Goal: Task Accomplishment & Management: Manage account settings

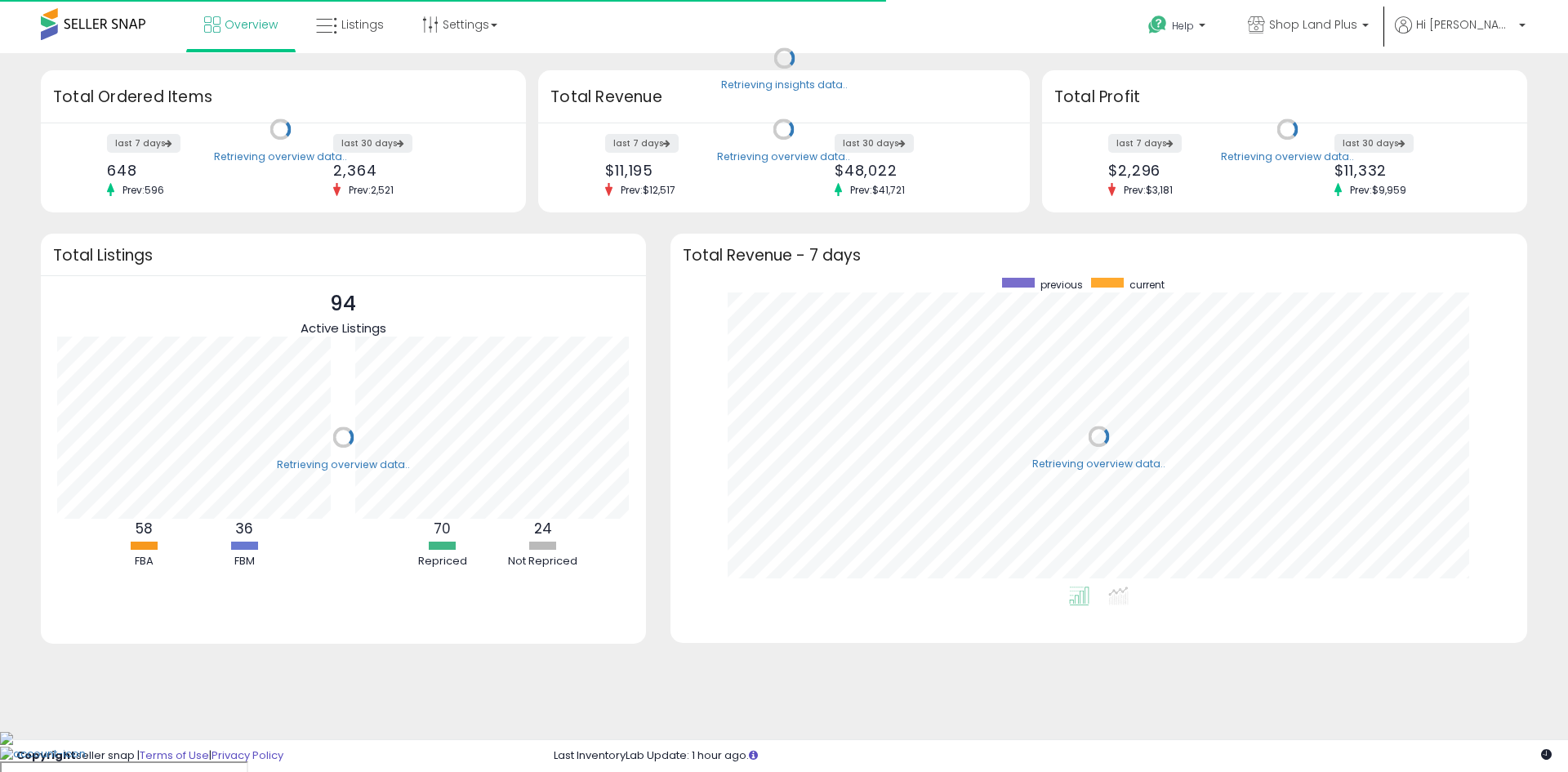
scroll to position [309, 824]
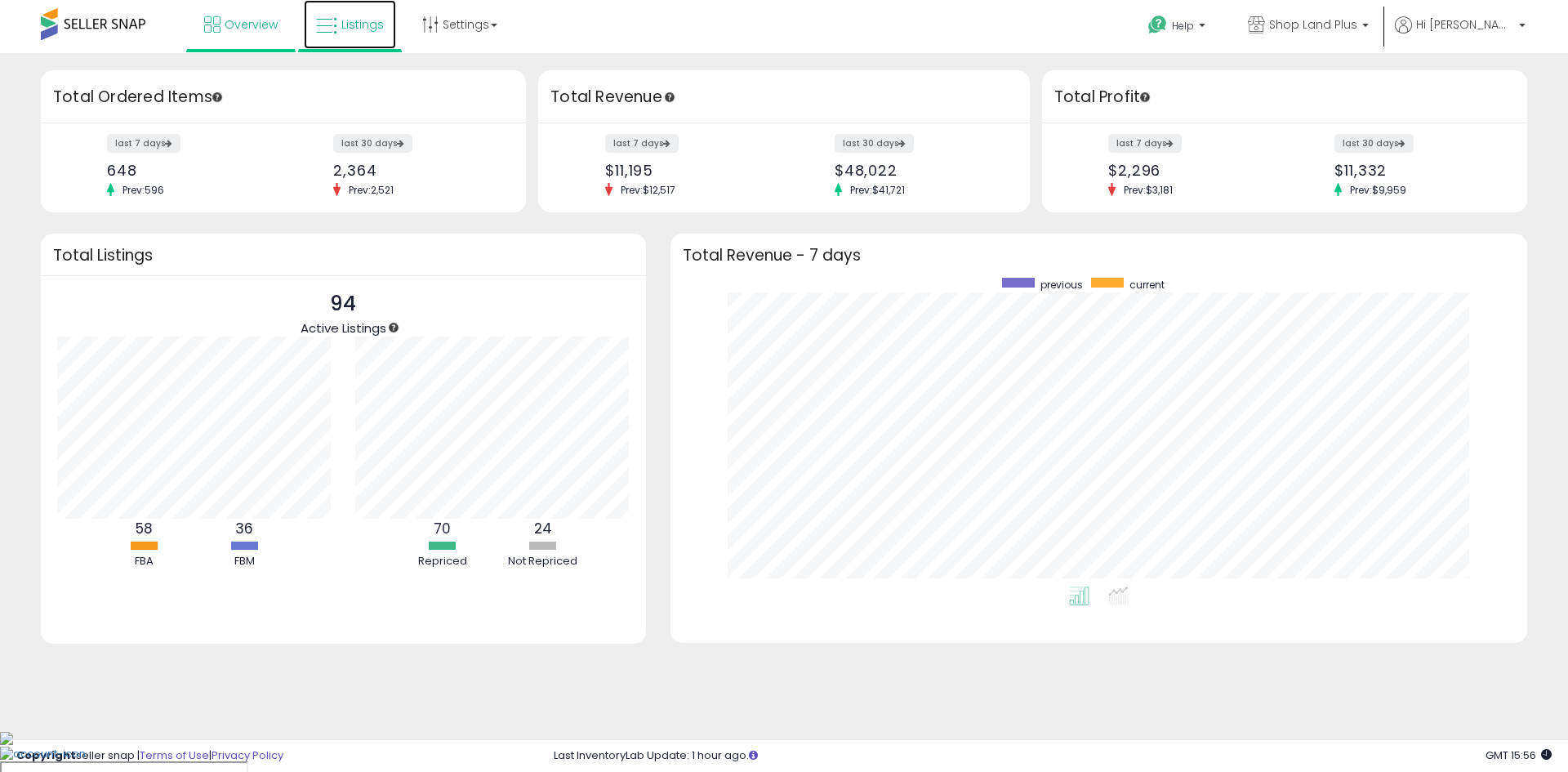
click at [349, 25] on span "Listings" at bounding box center [362, 25] width 43 height 17
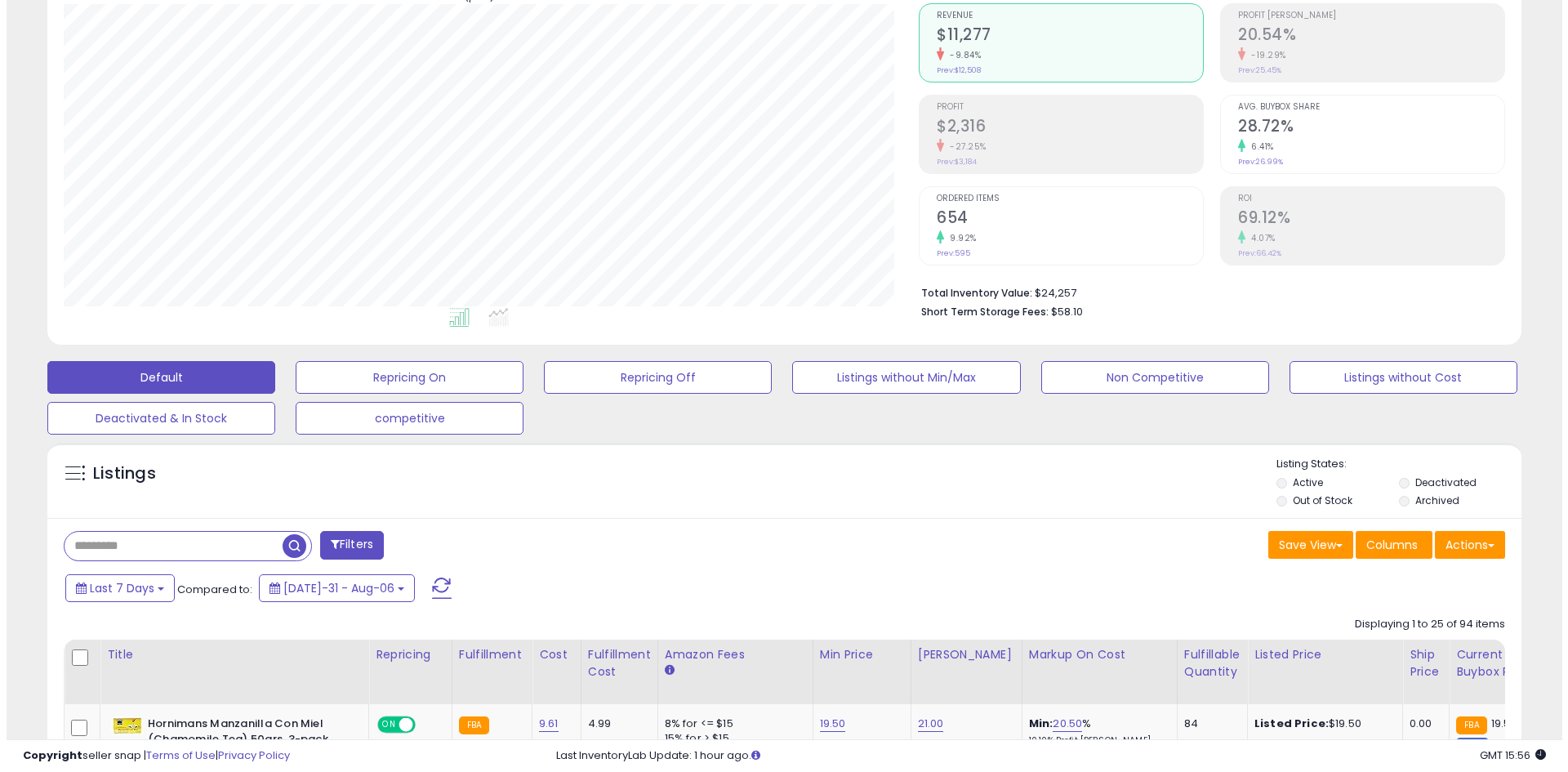
scroll to position [136, 0]
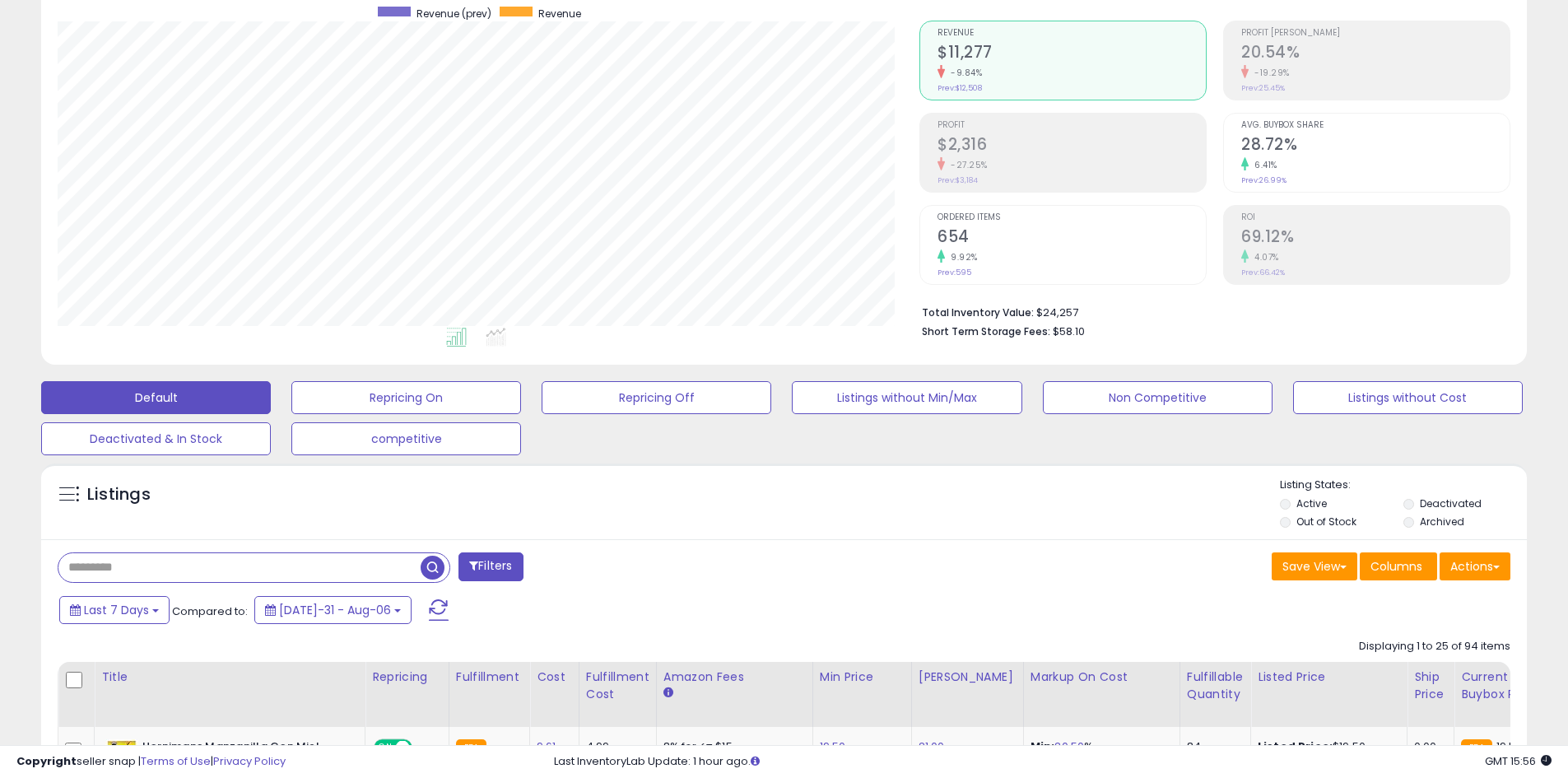
click at [147, 563] on input "text" at bounding box center [239, 568] width 363 height 29
type input "*******"
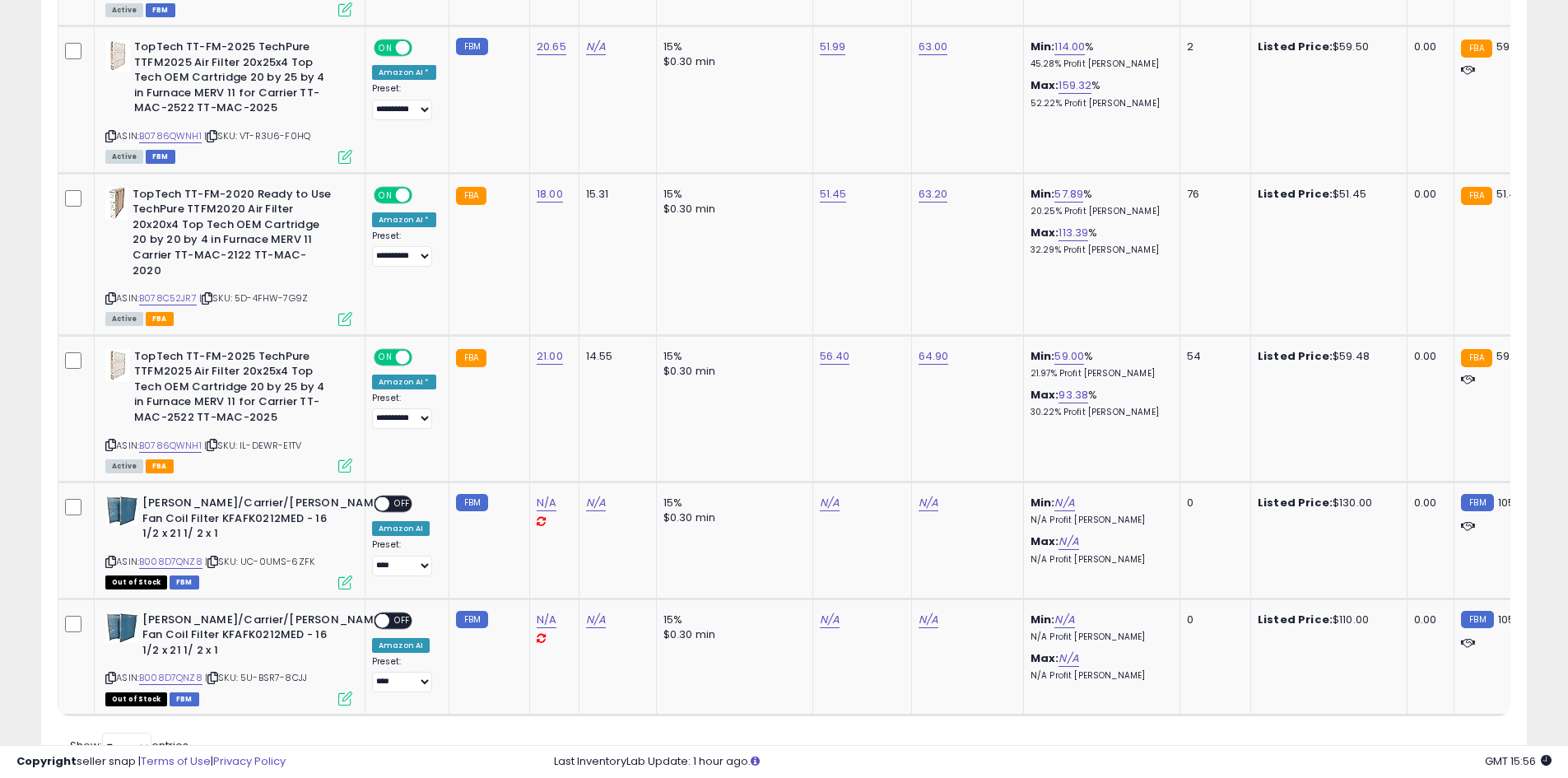
scroll to position [1017, 0]
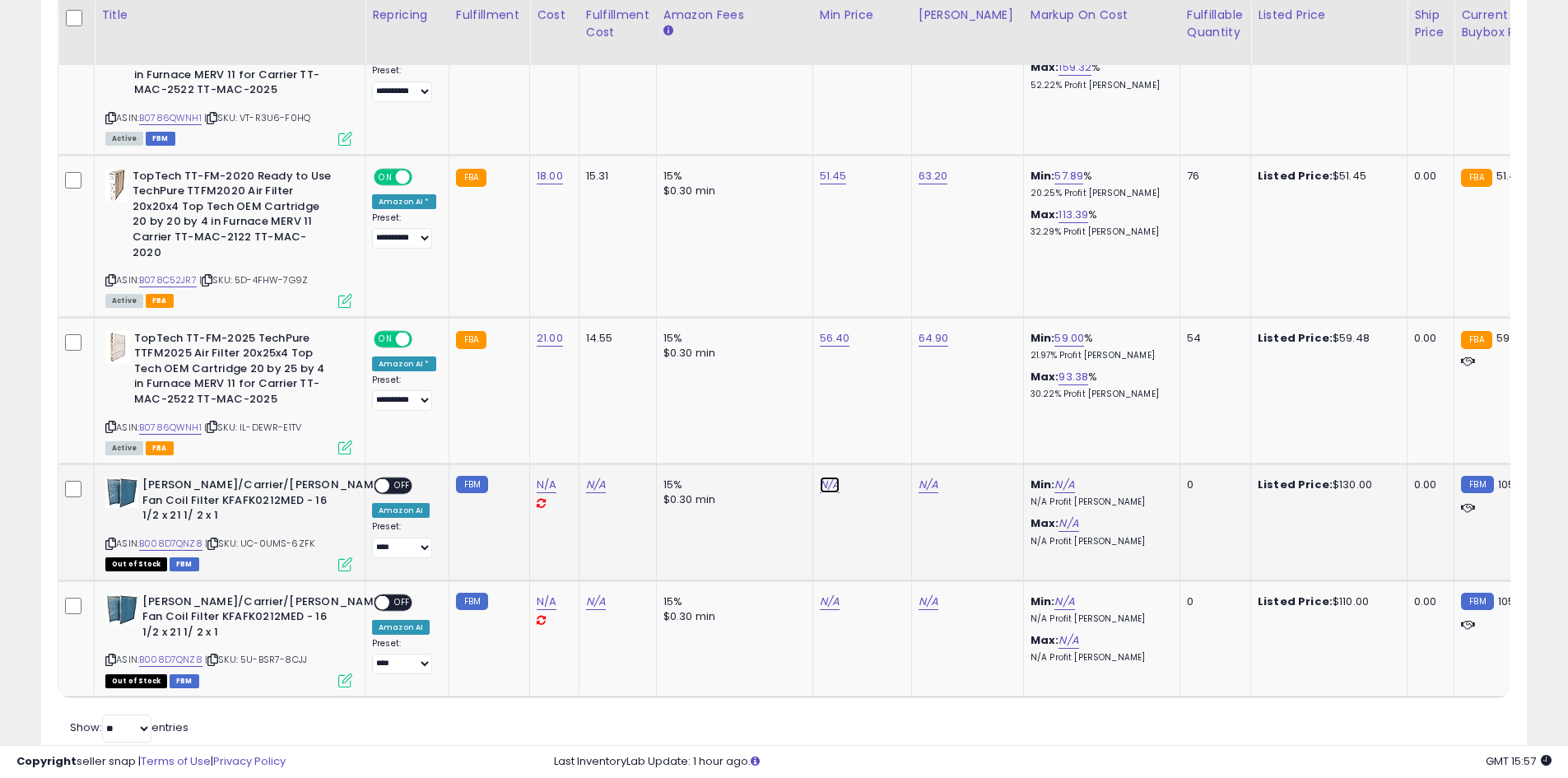
click at [825, 477] on link "N/A" at bounding box center [829, 485] width 19 height 17
type input "**"
click at [875, 413] on icon "submit" at bounding box center [870, 411] width 10 height 10
click at [924, 477] on link "N/A" at bounding box center [928, 485] width 19 height 17
type input "***"
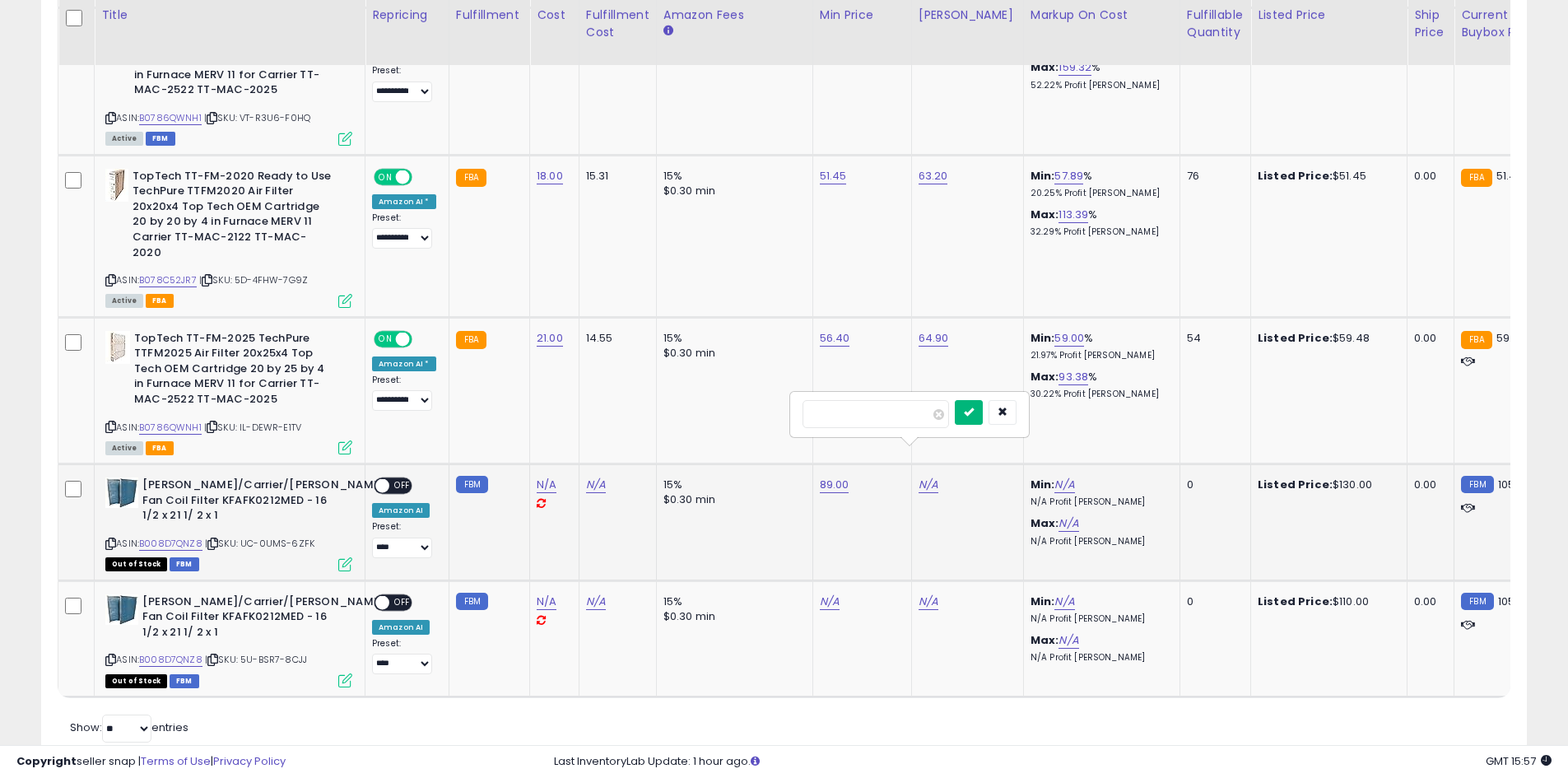
click at [974, 411] on icon "submit" at bounding box center [969, 411] width 10 height 10
click at [389, 479] on span at bounding box center [382, 485] width 14 height 14
click at [384, 479] on span at bounding box center [382, 485] width 14 height 14
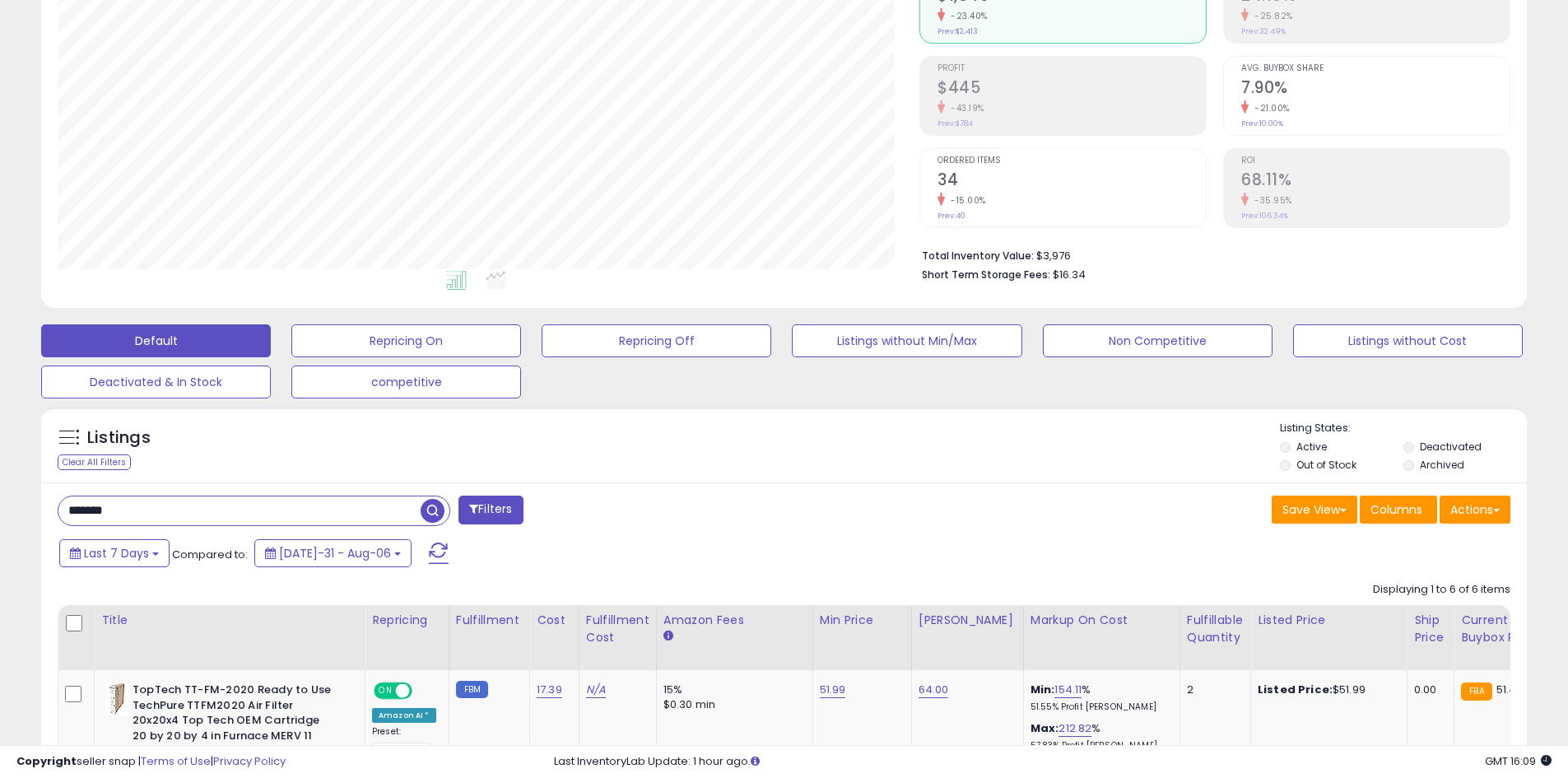
scroll to position [0, 0]
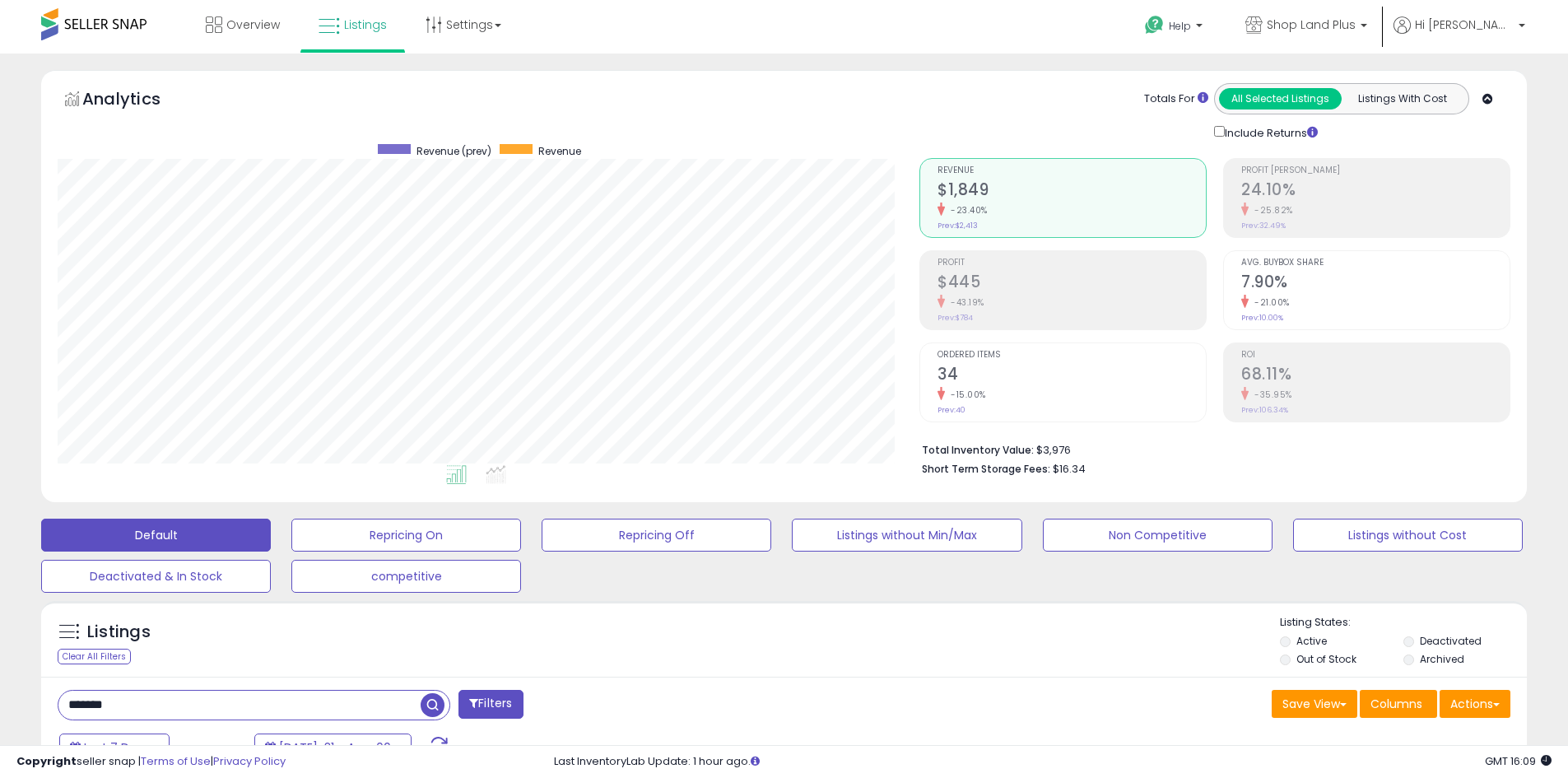
click at [135, 24] on span at bounding box center [93, 24] width 105 height 32
click at [72, 20] on span at bounding box center [93, 24] width 105 height 32
